Goal: Use online tool/utility: Use online tool/utility

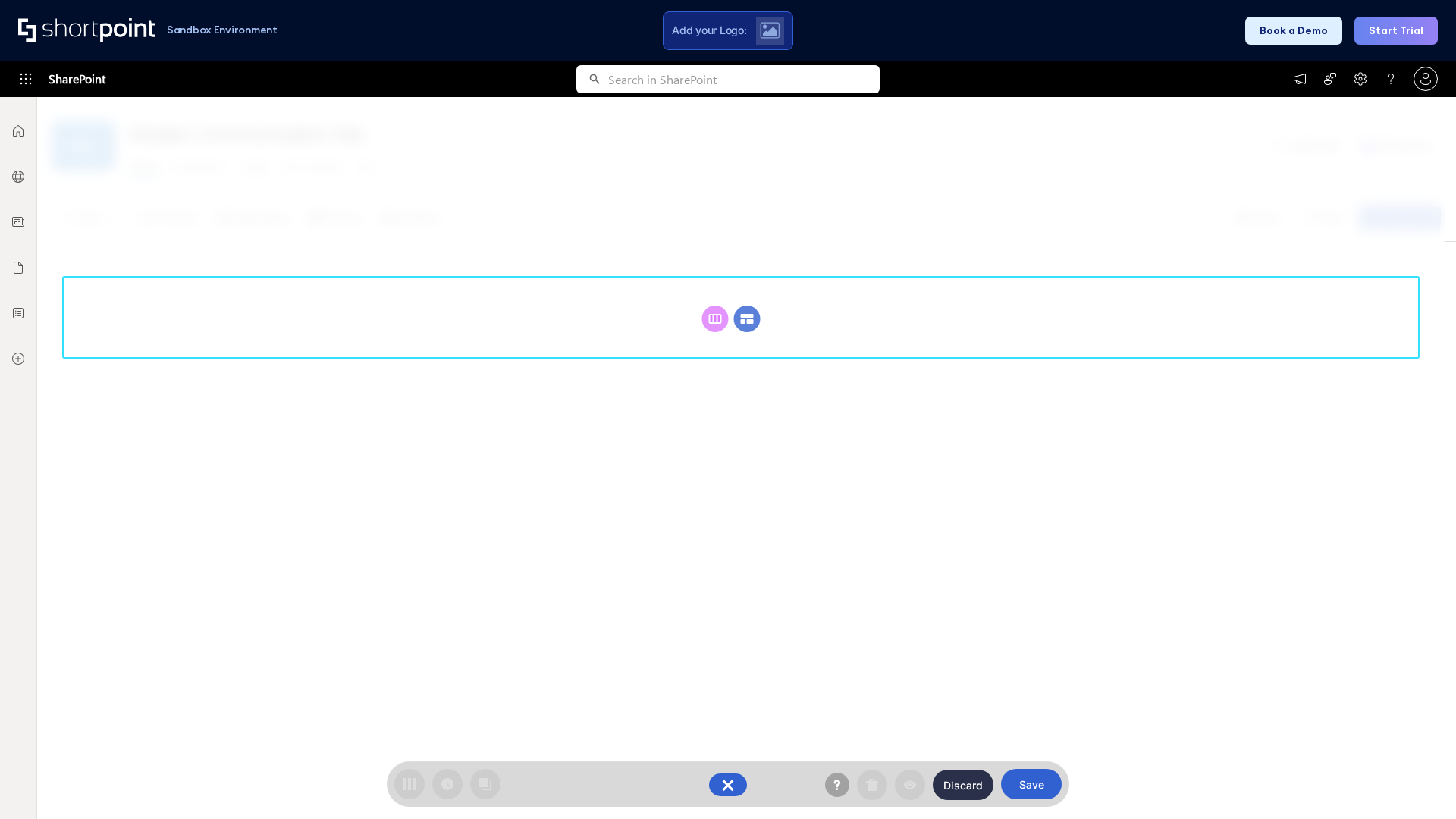
scroll to position [208, 0]
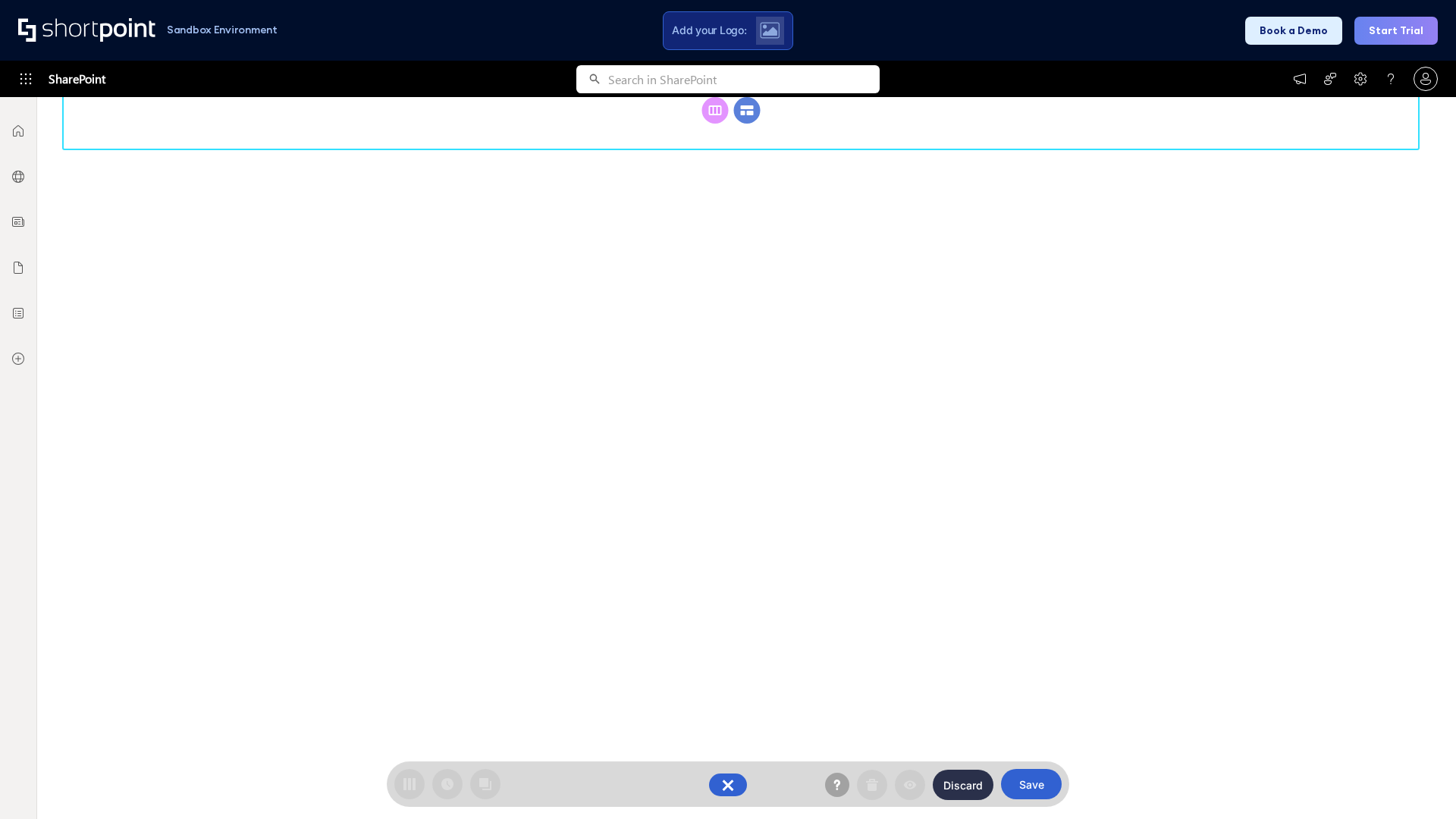
click at [747, 124] on circle at bounding box center [748, 111] width 27 height 27
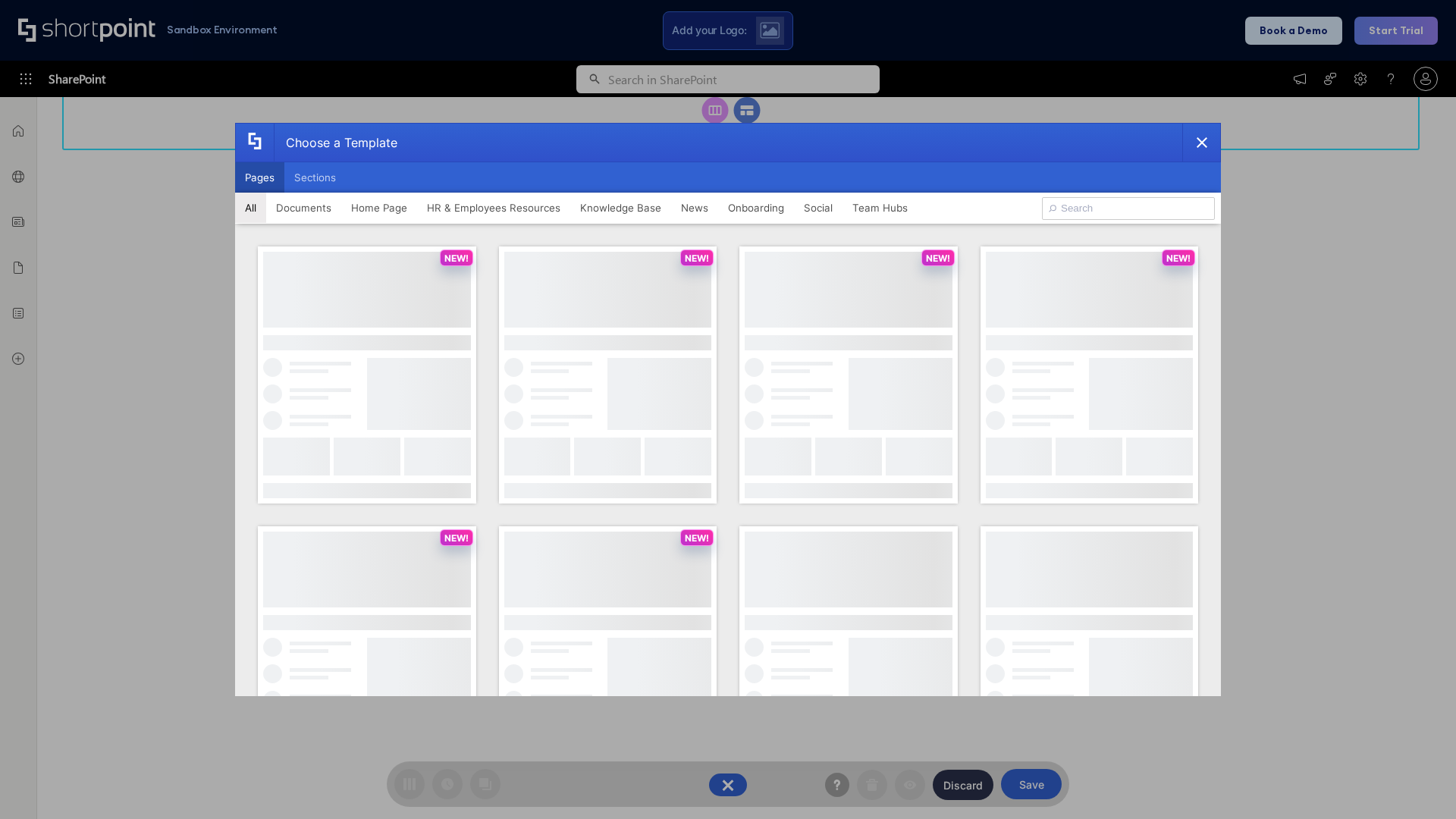
scroll to position [0, 0]
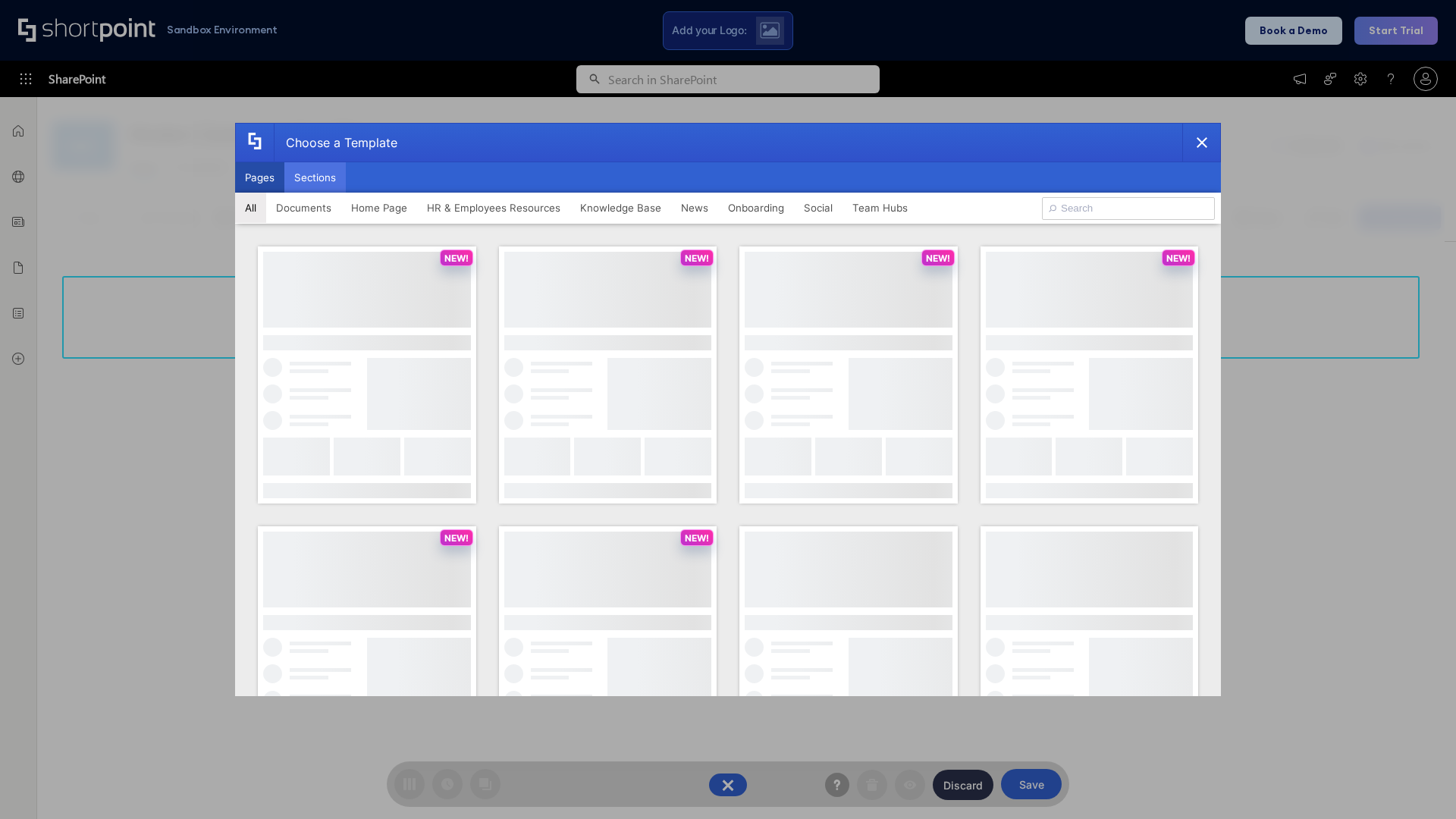
click at [314, 177] on button "Sections" at bounding box center [315, 177] width 62 height 30
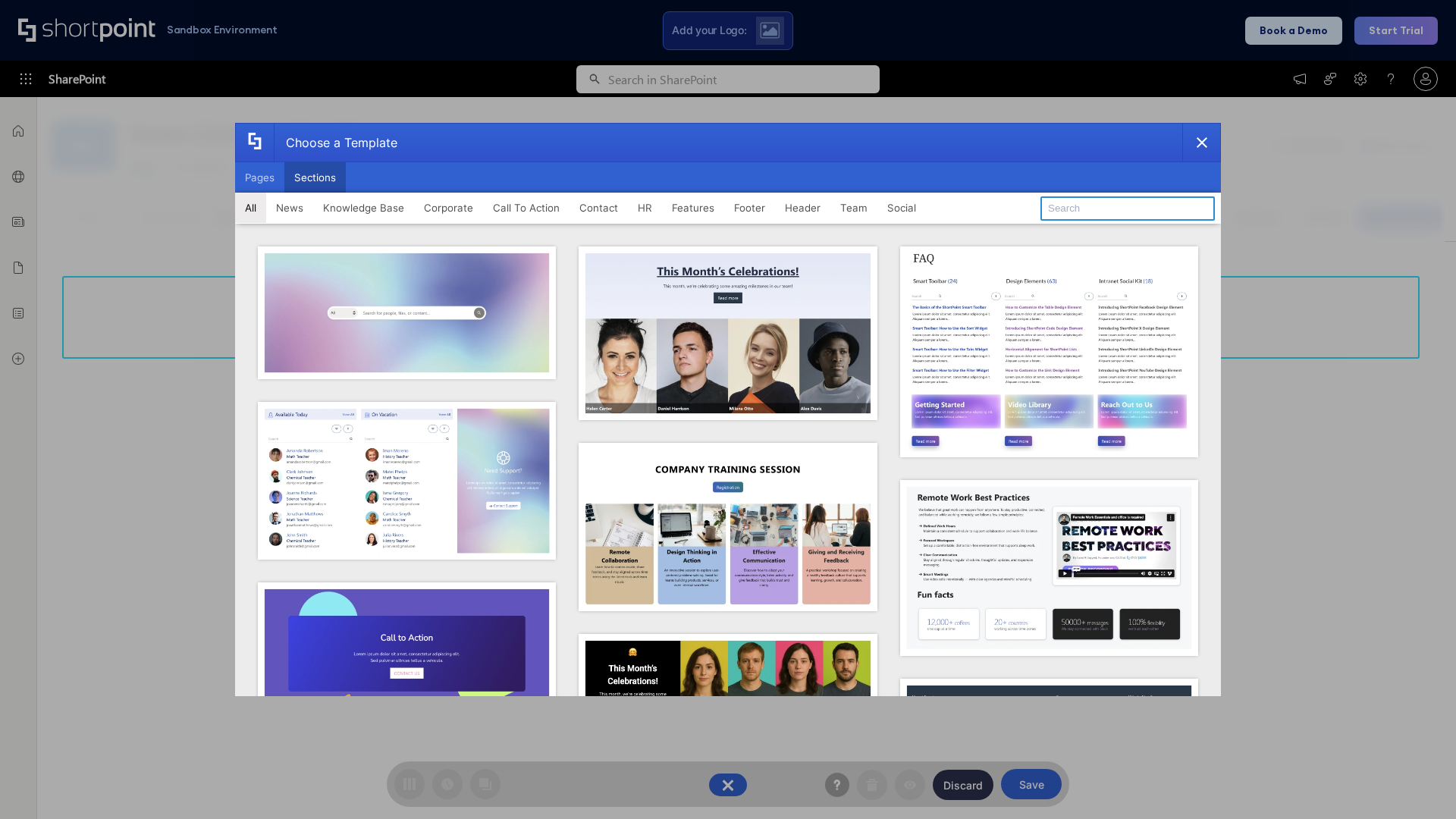
type input "Header 1"
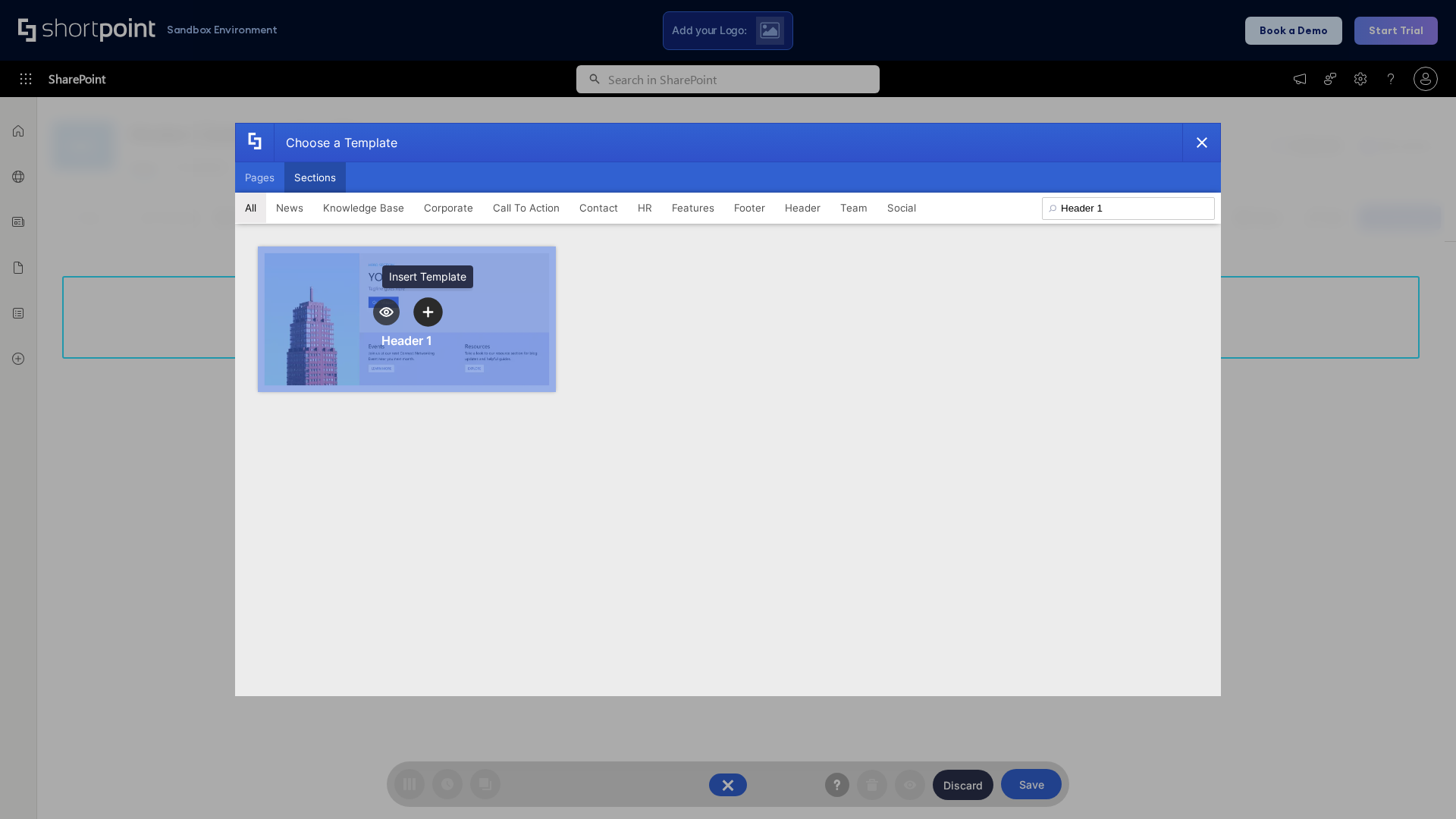
click at [428, 311] on icon "template selector" at bounding box center [427, 311] width 10 height 10
